Goal: Task Accomplishment & Management: Manage account settings

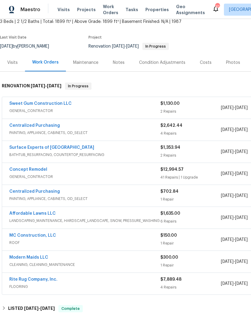
scroll to position [40, 0]
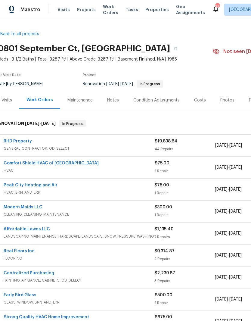
scroll to position [0, 6]
click at [40, 164] on link "Comfort Shield HVAC of [GEOGRAPHIC_DATA]" at bounding box center [51, 163] width 95 height 4
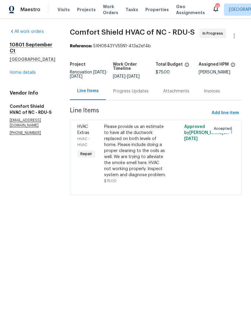
click at [143, 94] on div "Progress Updates" at bounding box center [130, 91] width 35 height 6
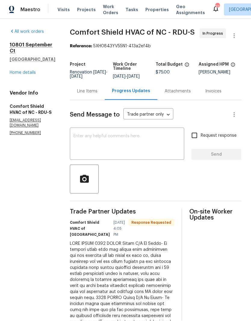
click at [18, 70] on link "Home details" at bounding box center [23, 72] width 26 height 4
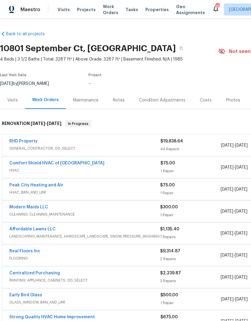
scroll to position [8, 0]
click at [27, 139] on link "RHD Property" at bounding box center [23, 141] width 28 height 4
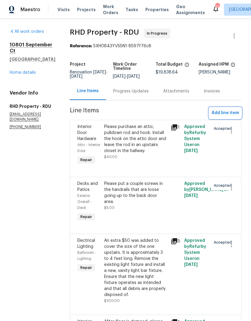
click at [230, 109] on span "Add line item" at bounding box center [224, 113] width 27 height 8
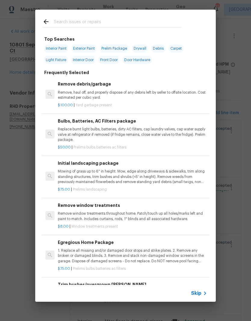
click at [91, 27] on input "text" at bounding box center [118, 22] width 128 height 9
type input "Flooring"
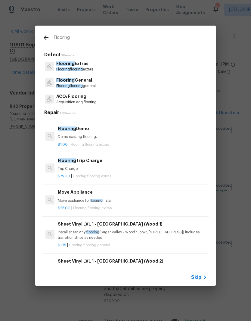
scroll to position [28, 0]
click at [107, 136] on p "Demo existing flooring." at bounding box center [132, 136] width 149 height 5
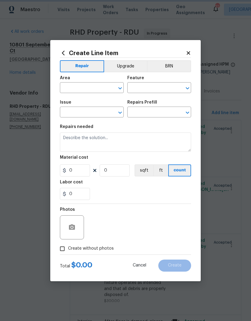
type input "Overall Flooring"
type input "Flooring Extras"
type input "Flooring Demo $1.00"
type input "1"
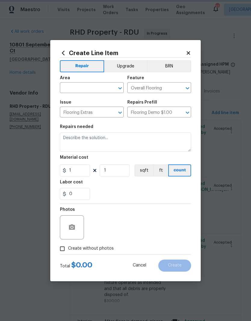
scroll to position [8, 0]
click at [91, 88] on input "text" at bounding box center [83, 88] width 47 height 9
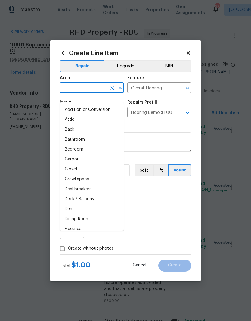
scroll to position [8, 0]
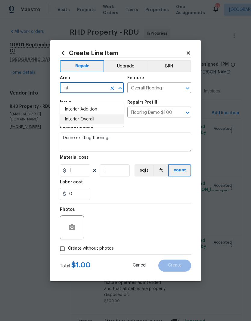
click at [79, 114] on li "Interior Overall" at bounding box center [92, 119] width 64 height 10
type input "Interior Overall"
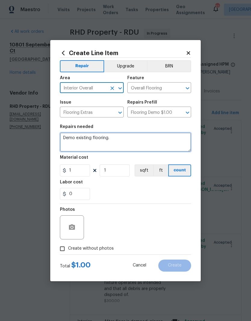
click at [122, 144] on textarea "Demo existing flooring." at bounding box center [125, 141] width 131 height 19
click at [160, 141] on textarea "Demo existing flooring" at bounding box center [125, 141] width 131 height 19
click at [94, 137] on textarea "Demo existing flooring" at bounding box center [125, 141] width 131 height 19
type textarea "Demo existing carpet flooring"
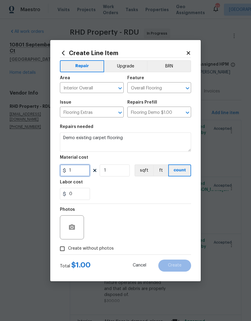
click at [79, 169] on input "1" at bounding box center [75, 170] width 30 height 12
type input "320"
click at [63, 249] on input "Create without photos" at bounding box center [62, 248] width 11 height 11
checkbox input "true"
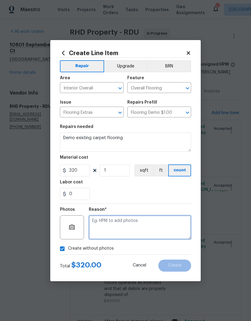
click at [127, 228] on textarea at bounding box center [140, 227] width 102 height 24
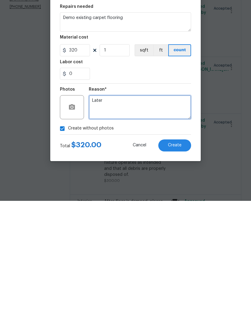
type textarea "Later"
click at [179, 263] on span "Create" at bounding box center [175, 265] width 14 height 5
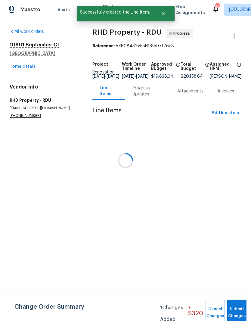
scroll to position [0, 0]
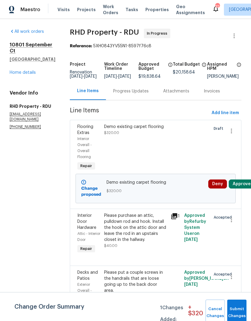
click at [244, 186] on button "Approve" at bounding box center [242, 183] width 26 height 9
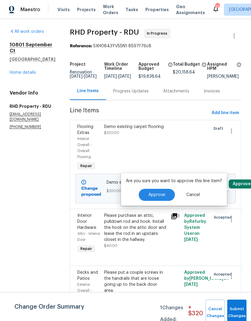
click at [166, 198] on button "Approve" at bounding box center [157, 195] width 36 height 12
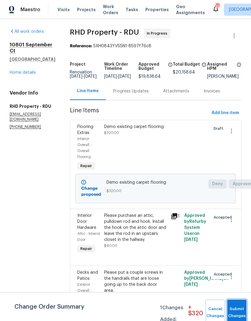
click at [236, 311] on span "Submit Changes" at bounding box center [236, 312] width 13 height 14
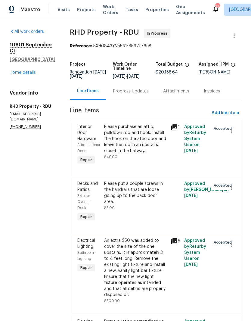
click at [25, 70] on link "Home details" at bounding box center [23, 72] width 26 height 4
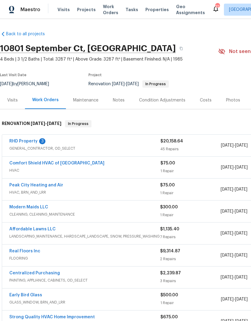
click at [32, 140] on link "RHD Property" at bounding box center [23, 141] width 28 height 4
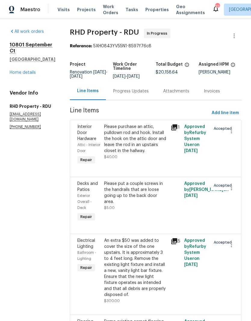
click at [146, 92] on div "Progress Updates" at bounding box center [130, 91] width 35 height 6
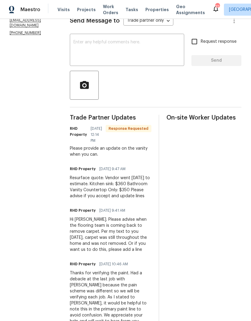
scroll to position [96, 0]
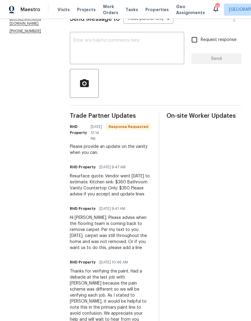
click at [134, 58] on textarea at bounding box center [126, 48] width 107 height 21
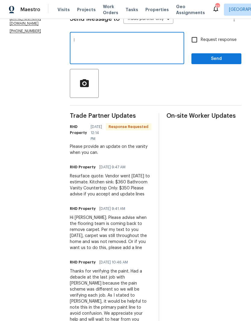
type textarea "I"
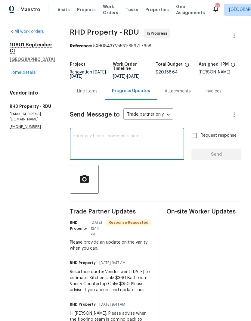
scroll to position [0, 0]
click at [97, 94] on div "Line Items" at bounding box center [87, 91] width 20 height 6
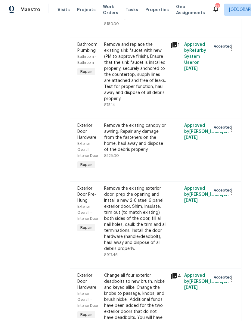
scroll to position [3360, 0]
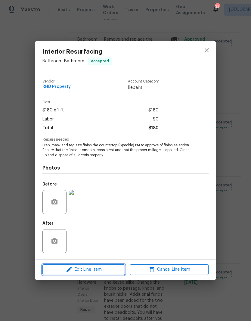
click at [91, 269] on span "Edit Line Item" at bounding box center [83, 270] width 79 height 8
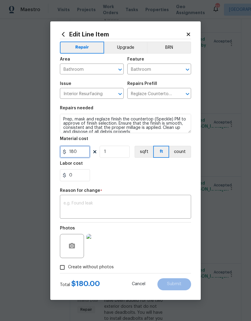
click at [84, 153] on input "180" at bounding box center [75, 152] width 30 height 12
type input "350"
click at [174, 182] on section "Repairs needed Prep, mask and reglaze finish the countertop (Speckle) PM to app…" at bounding box center [125, 143] width 131 height 82
click at [99, 208] on textarea at bounding box center [125, 207] width 124 height 13
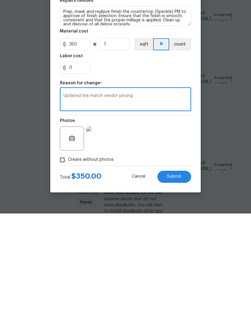
type textarea "Updated the match vendor pricing"
click at [178, 222] on div "Photos" at bounding box center [125, 241] width 131 height 39
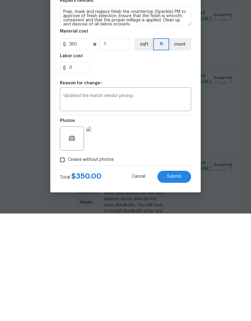
scroll to position [25, 0]
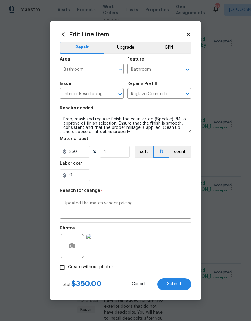
click at [180, 285] on span "Submit" at bounding box center [174, 283] width 14 height 5
type input "180"
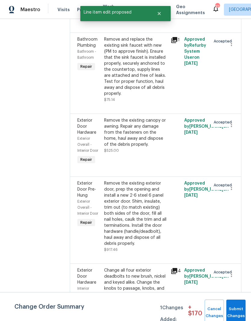
scroll to position [0, 0]
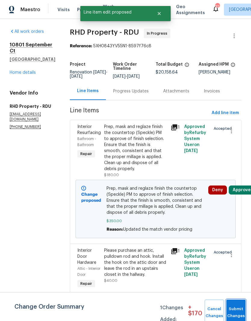
click at [235, 305] on button "Submit Changes" at bounding box center [235, 312] width 19 height 26
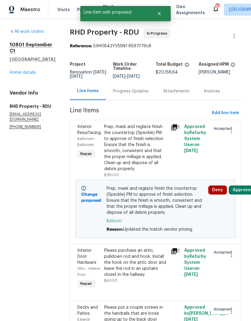
click at [242, 194] on button "Approve" at bounding box center [242, 189] width 26 height 9
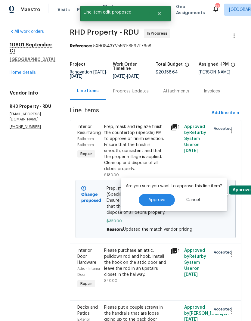
click at [168, 205] on button "Approve" at bounding box center [157, 200] width 36 height 12
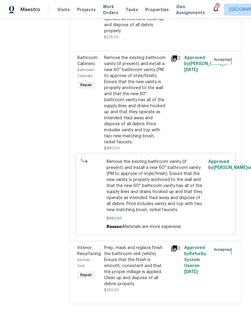
scroll to position [4344, 0]
click at [143, 287] on div "Prep, mask and reglaze finish the bathroom sink (white). Ensure that the finish…" at bounding box center [135, 265] width 63 height 42
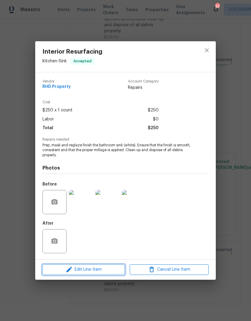
click at [91, 270] on span "Edit Line Item" at bounding box center [83, 270] width 79 height 8
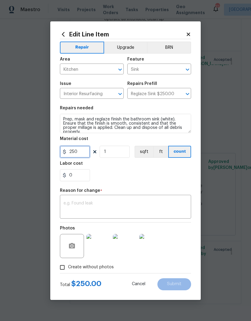
click at [84, 151] on input "250" at bounding box center [75, 152] width 30 height 12
type input "360"
click at [167, 172] on div "0" at bounding box center [125, 175] width 131 height 12
click at [107, 206] on textarea at bounding box center [125, 207] width 124 height 13
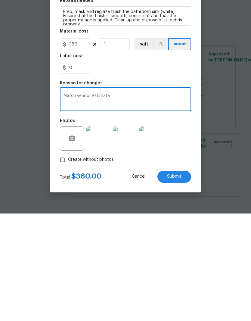
type textarea "Match vendor estimate"
click at [182, 278] on button "Submit" at bounding box center [174, 284] width 34 height 12
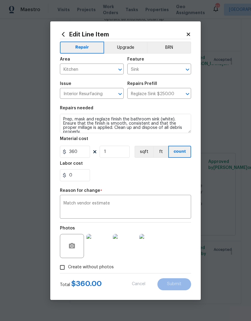
type input "250"
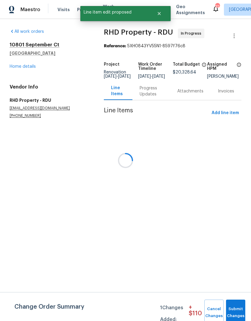
scroll to position [0, 0]
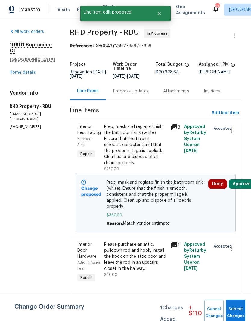
click at [245, 188] on button "Approve" at bounding box center [242, 183] width 26 height 9
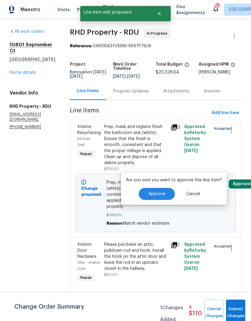
click at [155, 196] on button "Approve" at bounding box center [157, 194] width 36 height 12
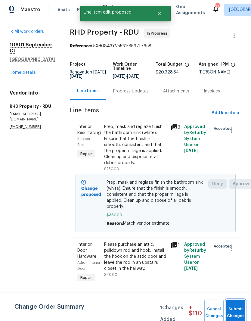
click at [235, 304] on button "Submit Changes" at bounding box center [235, 312] width 19 height 26
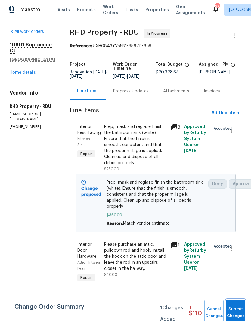
click at [236, 308] on span "Submit Changes" at bounding box center [235, 312] width 13 height 14
